Goal: Information Seeking & Learning: Learn about a topic

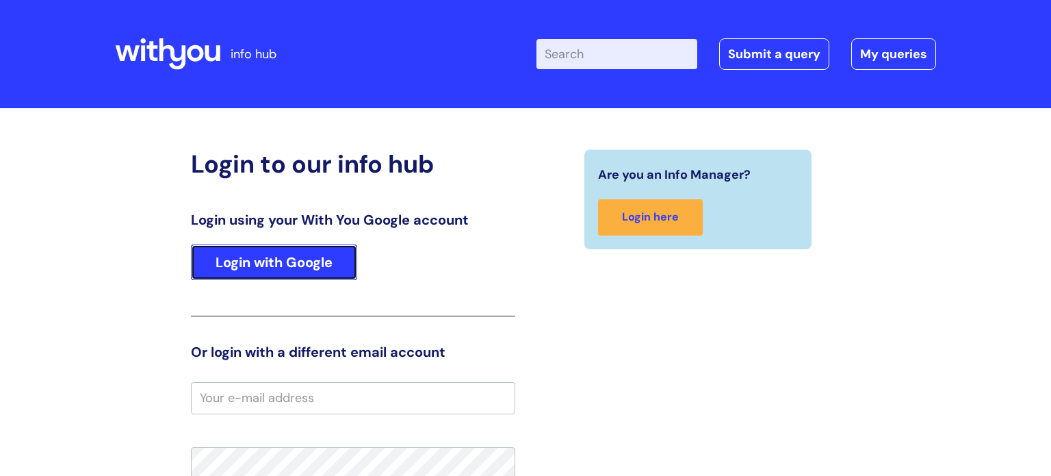
click at [339, 266] on link "Login with Google" at bounding box center [274, 262] width 166 height 36
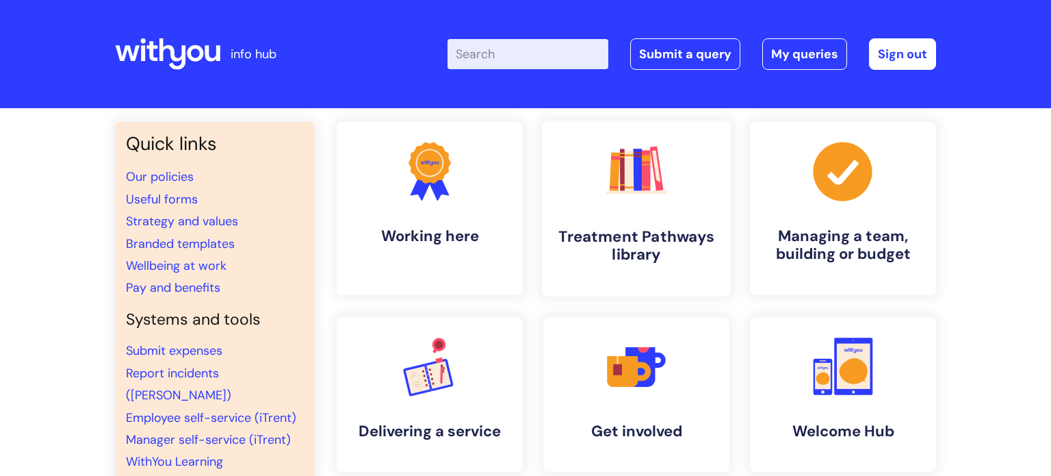
click at [637, 210] on link ".cls-1{fill:#f89b22;}.cls-1,.cls-2,.cls-3,.cls-4,.cls-5,.cls-6,.cls-7{stroke-wi…" at bounding box center [636, 208] width 189 height 176
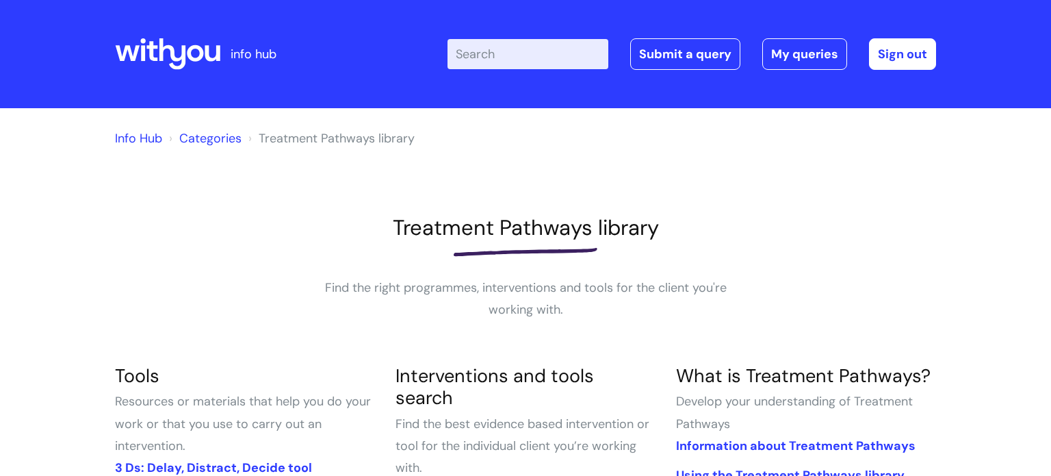
click at [507, 57] on input "Enter your search term here..." at bounding box center [528, 54] width 161 height 30
type input "journey"
click button "Search" at bounding box center [0, 0] width 0 height 0
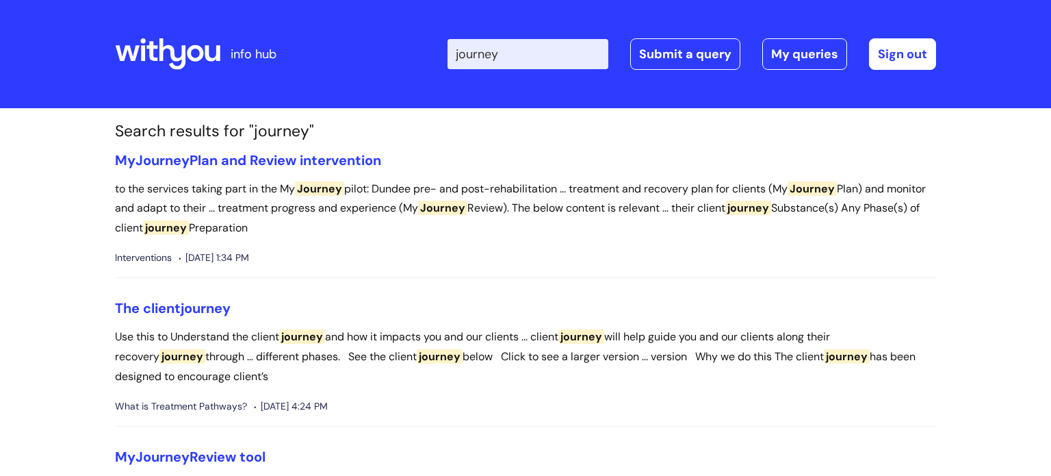
click at [503, 62] on input "journey" at bounding box center [528, 54] width 161 height 30
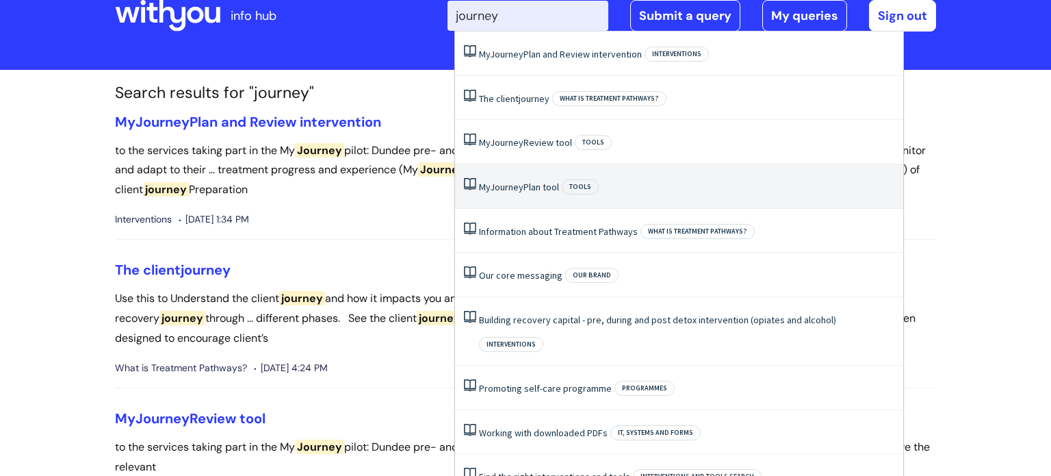
scroll to position [181, 0]
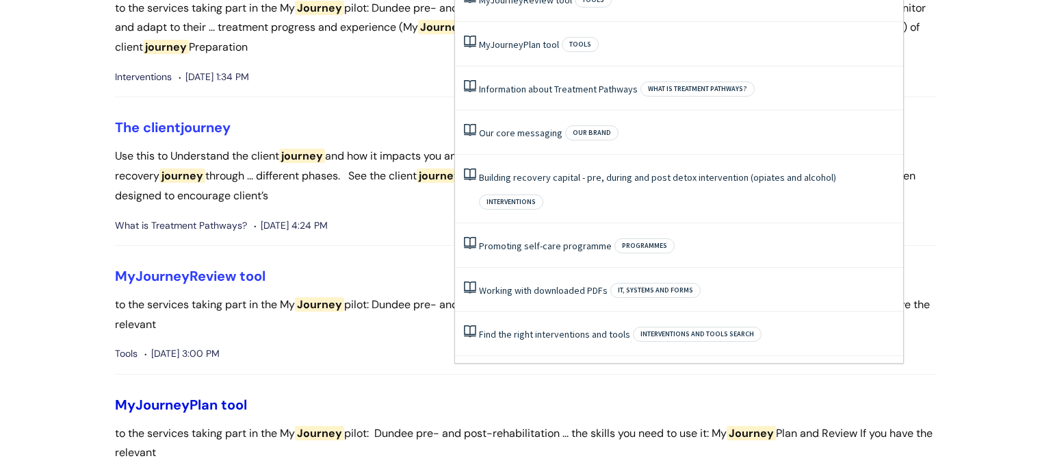
type input "journey"
click at [225, 398] on link "My Journey Plan tool" at bounding box center [181, 405] width 132 height 18
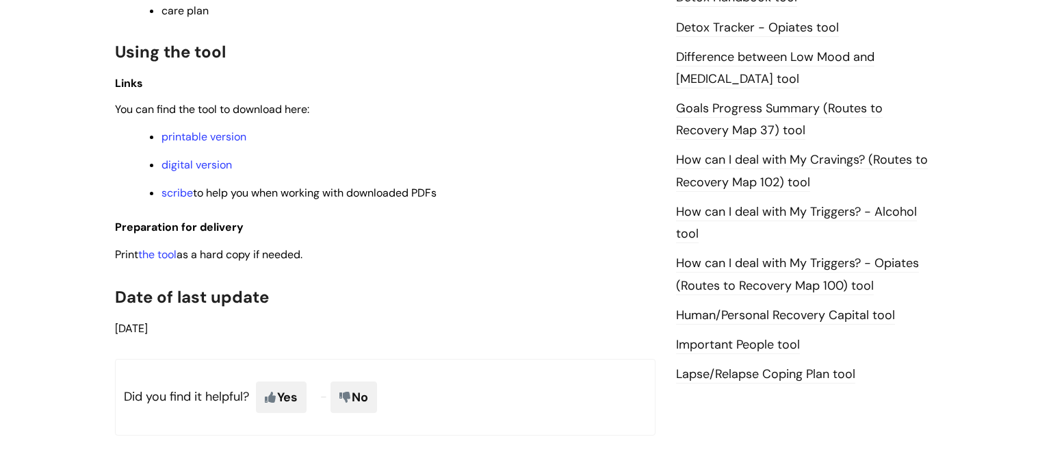
scroll to position [883, 0]
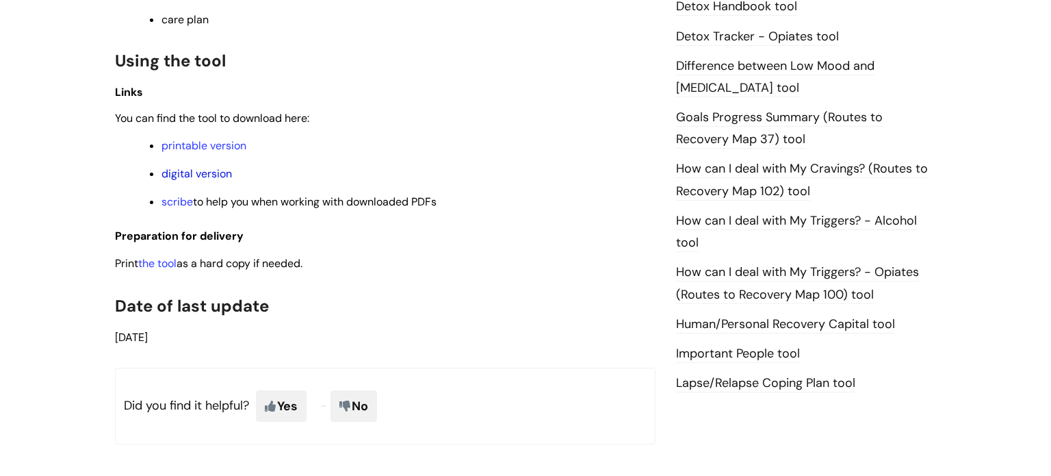
click at [189, 172] on link "digital version" at bounding box center [196, 173] width 70 height 14
